Goal: Task Accomplishment & Management: Complete application form

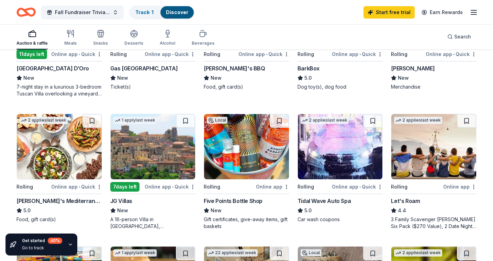
scroll to position [276, 0]
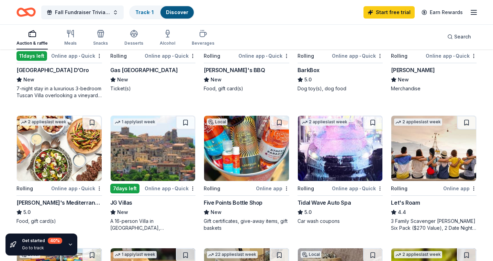
click at [334, 175] on img at bounding box center [340, 148] width 85 height 65
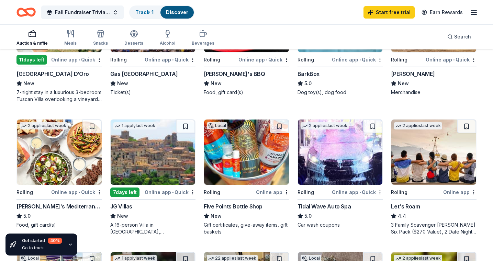
scroll to position [274, 0]
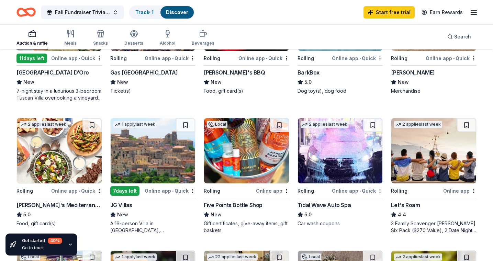
click at [81, 152] on img at bounding box center [59, 150] width 85 height 65
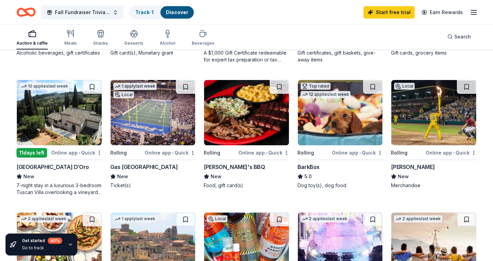
scroll to position [179, 0]
click at [350, 131] on img at bounding box center [340, 112] width 85 height 65
click at [116, 13] on button "Fall Fundraiser Trivia Night" at bounding box center [82, 12] width 82 height 14
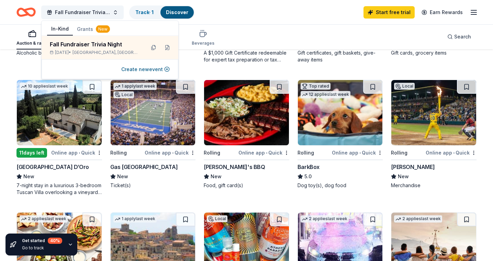
click at [262, 11] on div "Fall Fundraiser Trivia Night Track · 1 Discover Start free trial Earn Rewards" at bounding box center [246, 12] width 460 height 16
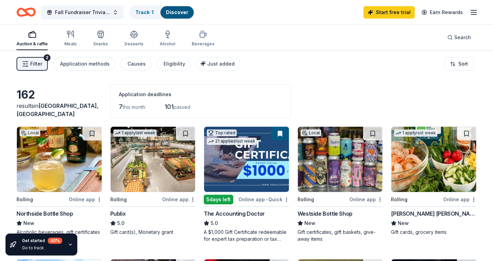
scroll to position [0, 0]
click at [476, 12] on line "button" at bounding box center [473, 12] width 5 height 0
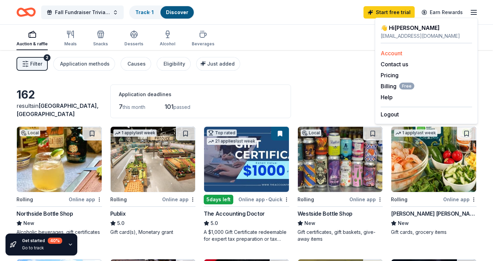
click at [396, 55] on link "Account" at bounding box center [392, 53] width 22 height 7
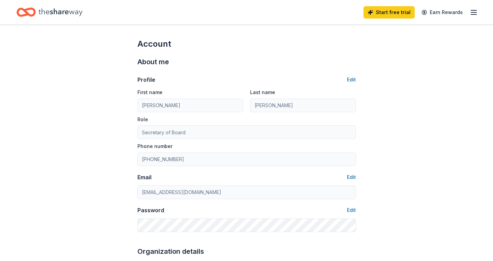
click at [53, 12] on icon "Home" at bounding box center [60, 12] width 44 height 14
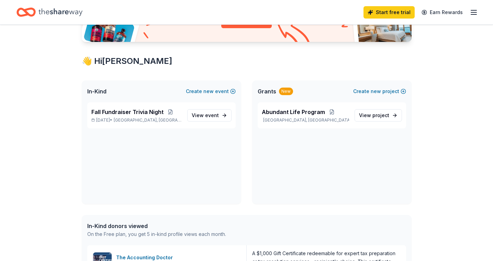
scroll to position [107, 0]
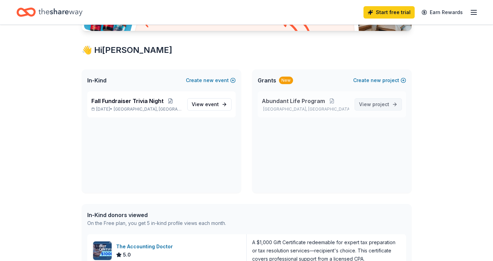
click at [381, 104] on span "project" at bounding box center [380, 104] width 17 height 6
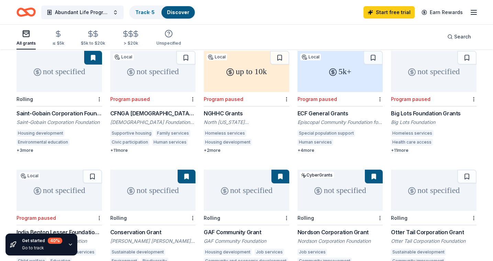
scroll to position [72, 0]
click at [89, 92] on div "Rolling" at bounding box center [59, 99] width 86 height 14
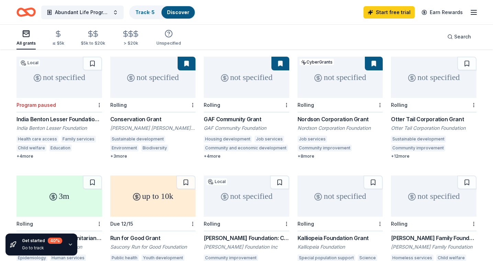
scroll to position [186, 0]
click at [346, 114] on div "Nordson Corporation Grant" at bounding box center [340, 118] width 86 height 8
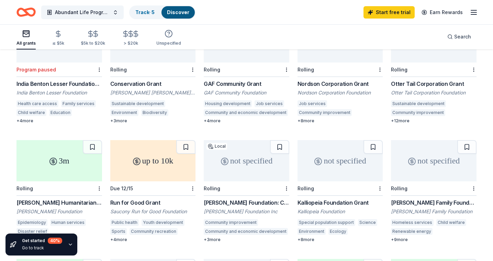
scroll to position [238, 0]
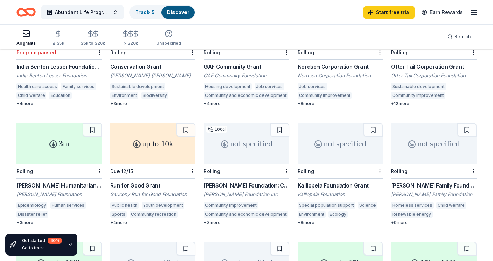
click at [85, 181] on div "[PERSON_NAME] Humanitarian Prize" at bounding box center [59, 185] width 86 height 8
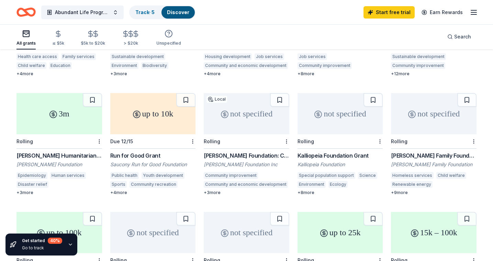
scroll to position [269, 0]
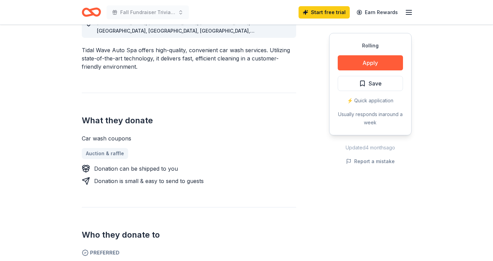
scroll to position [218, 0]
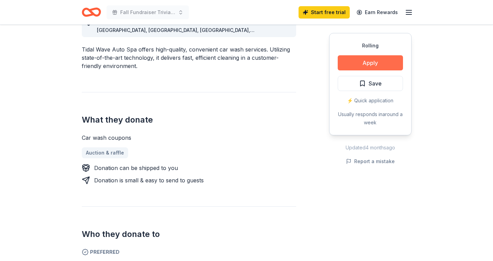
click at [362, 63] on button "Apply" at bounding box center [370, 62] width 65 height 15
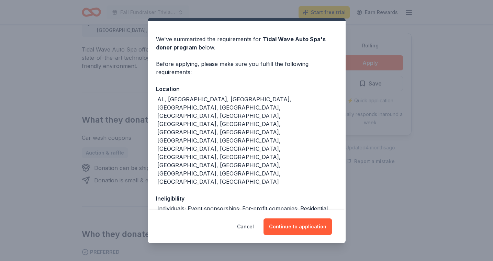
scroll to position [16, 0]
click at [309, 229] on button "Continue to application" at bounding box center [297, 226] width 68 height 16
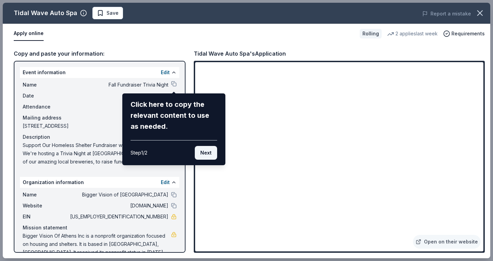
click at [207, 152] on button "Next" at bounding box center [206, 153] width 22 height 14
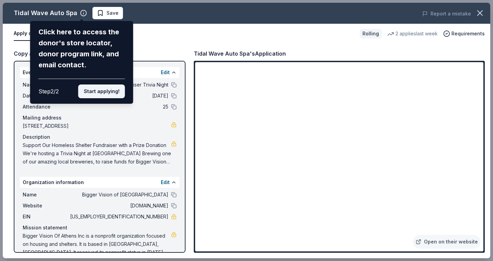
click at [106, 84] on button "Start applying!" at bounding box center [101, 91] width 47 height 14
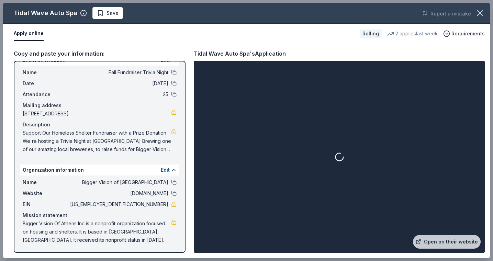
scroll to position [13, 0]
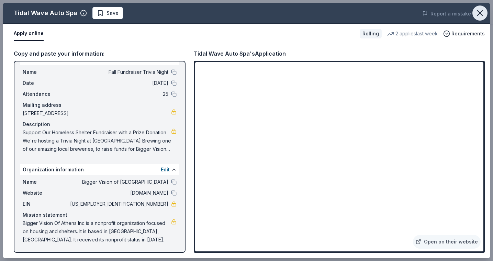
click at [481, 12] on icon "button" at bounding box center [480, 13] width 10 height 10
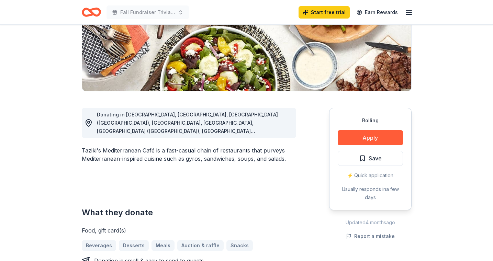
scroll to position [119, 0]
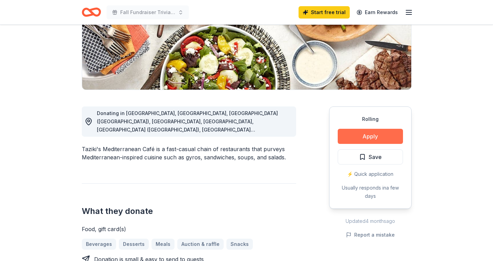
click at [358, 133] on button "Apply" at bounding box center [370, 136] width 65 height 15
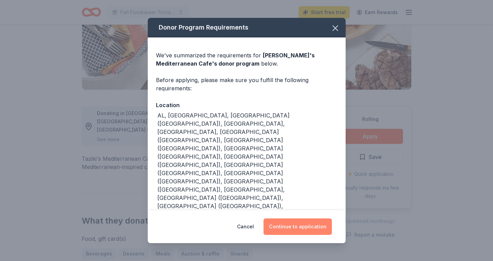
click at [297, 218] on button "Continue to application" at bounding box center [297, 226] width 68 height 16
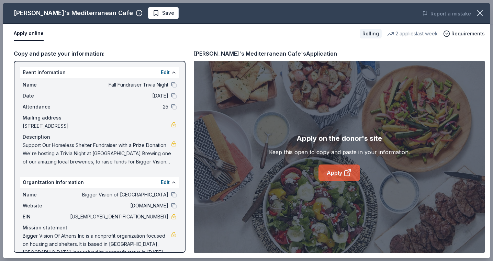
click at [336, 176] on link "Apply" at bounding box center [339, 172] width 42 height 16
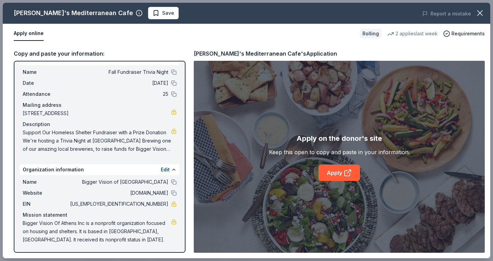
scroll to position [13, 0]
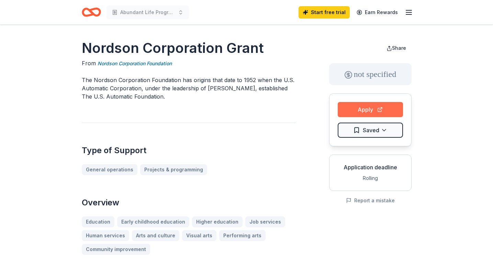
click at [382, 111] on button "Apply" at bounding box center [370, 109] width 65 height 15
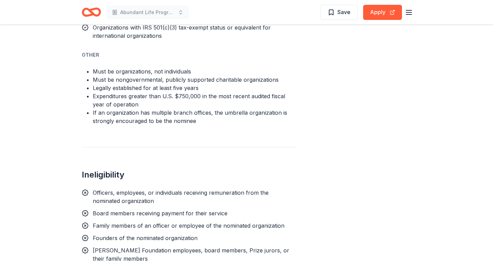
scroll to position [449, 0]
